Goal: Use online tool/utility: Utilize a website feature to perform a specific function

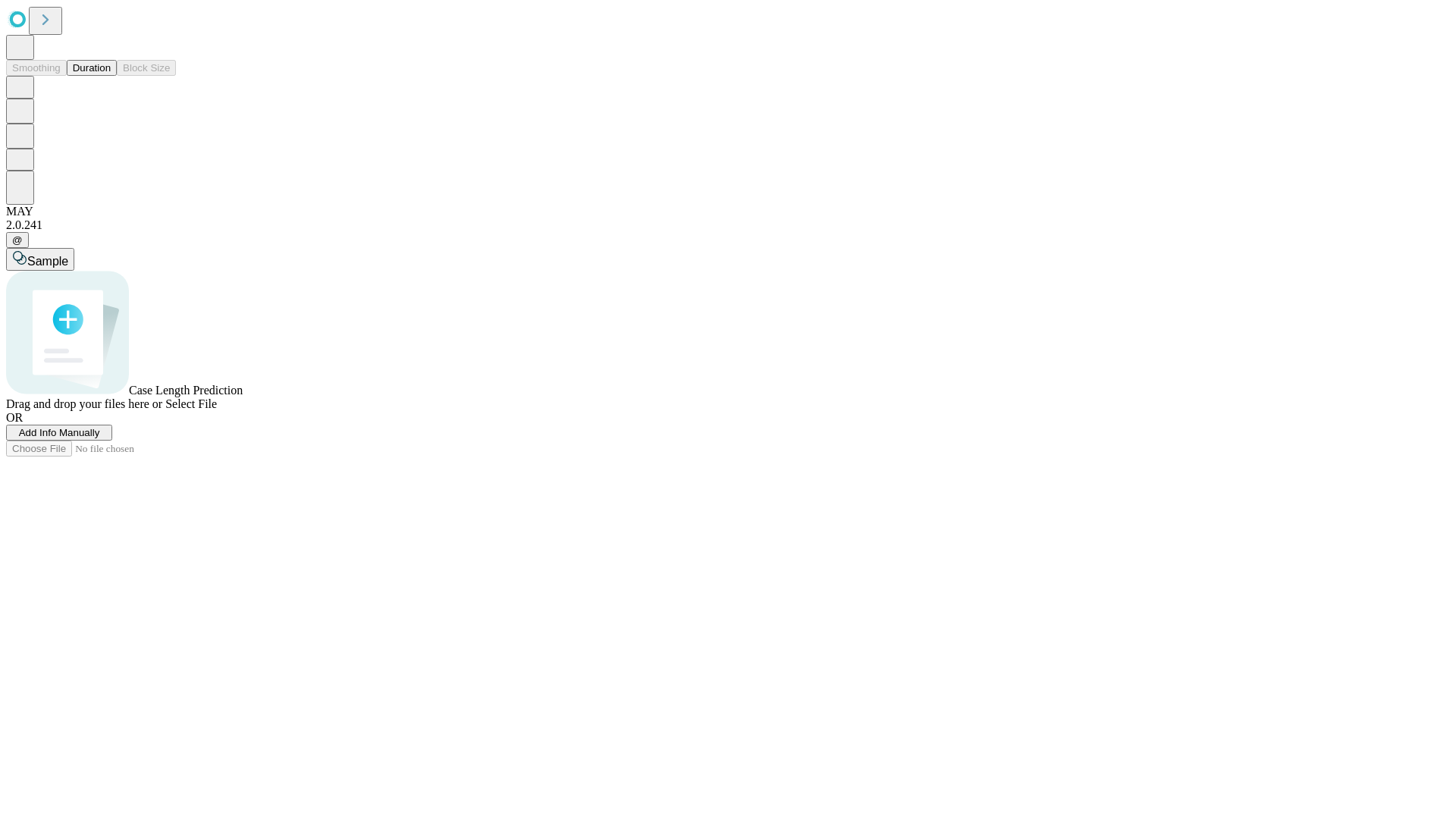
click at [111, 76] on button "Duration" at bounding box center [91, 67] width 50 height 16
click at [217, 410] on span "Select File" at bounding box center [191, 404] width 51 height 13
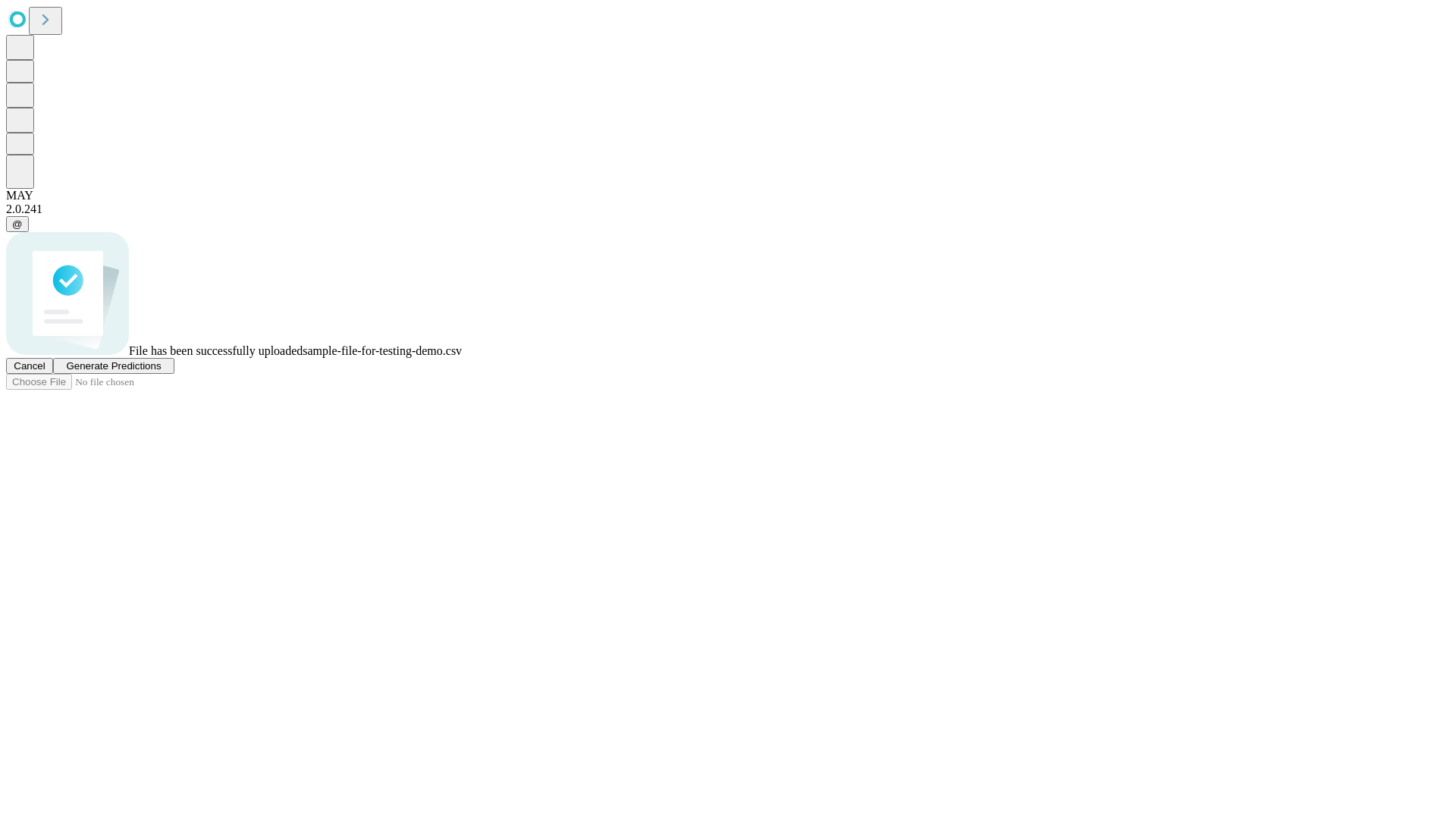
click at [160, 371] on span "Generate Predictions" at bounding box center [113, 365] width 95 height 11
